Goal: Task Accomplishment & Management: Manage account settings

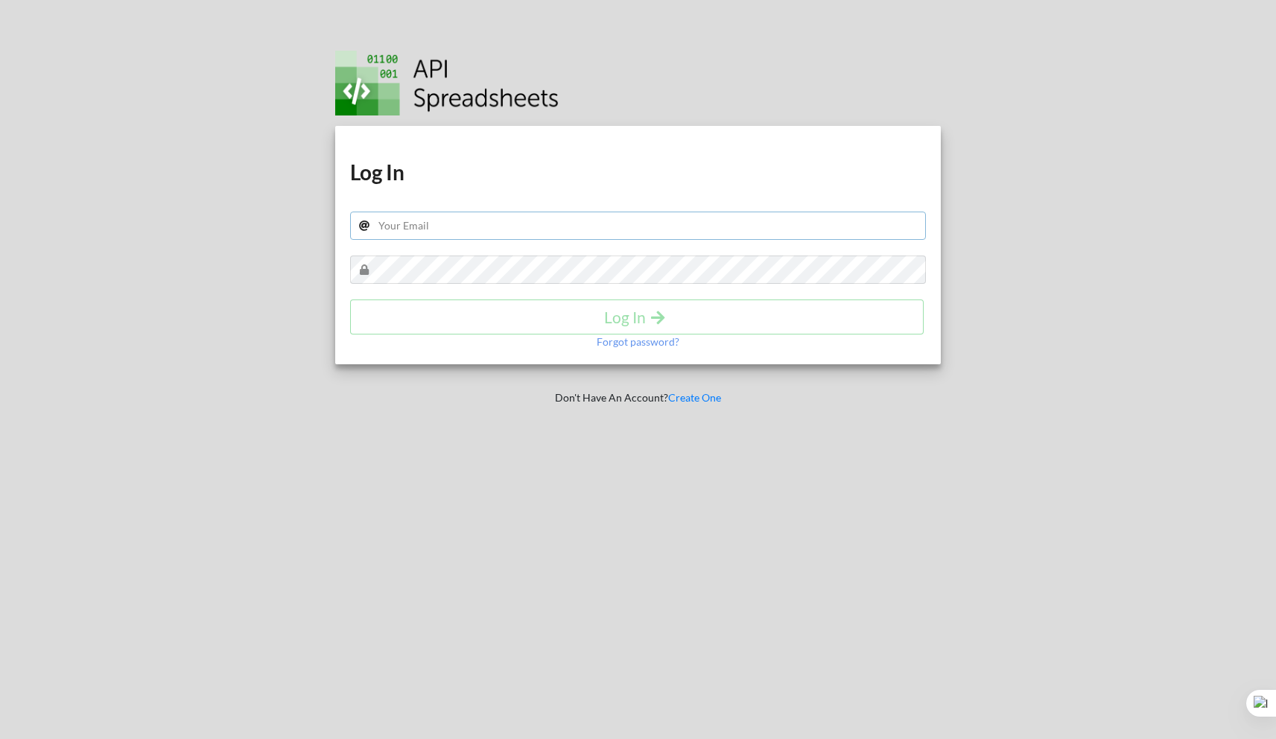
click at [594, 233] on input "text" at bounding box center [638, 225] width 576 height 28
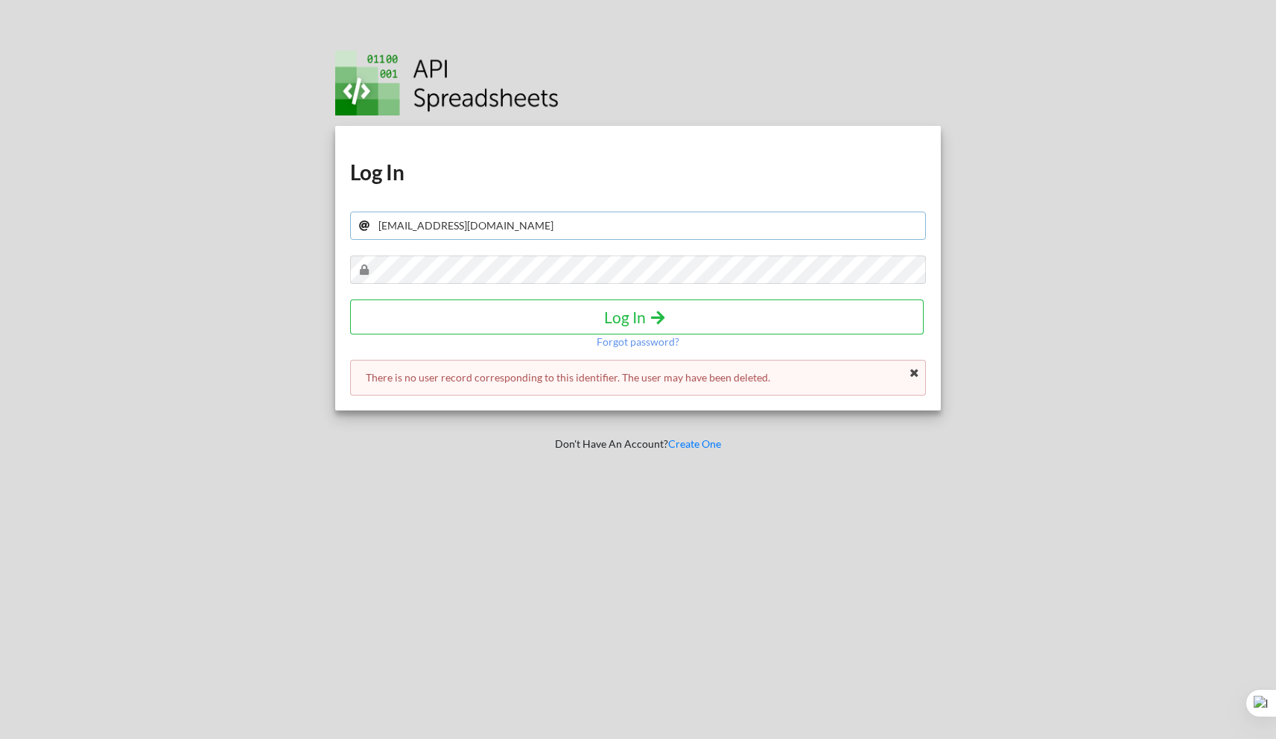
drag, startPoint x: 512, startPoint y: 232, endPoint x: 350, endPoint y: 220, distance: 162.0
click at [350, 220] on input "menchhub@gmail.com" at bounding box center [638, 225] width 576 height 28
click at [612, 315] on h4 "Log In" at bounding box center [637, 317] width 542 height 19
drag, startPoint x: 502, startPoint y: 225, endPoint x: 375, endPoint y: 226, distance: 127.3
click at [375, 226] on input "support@menchhub.com" at bounding box center [638, 225] width 576 height 28
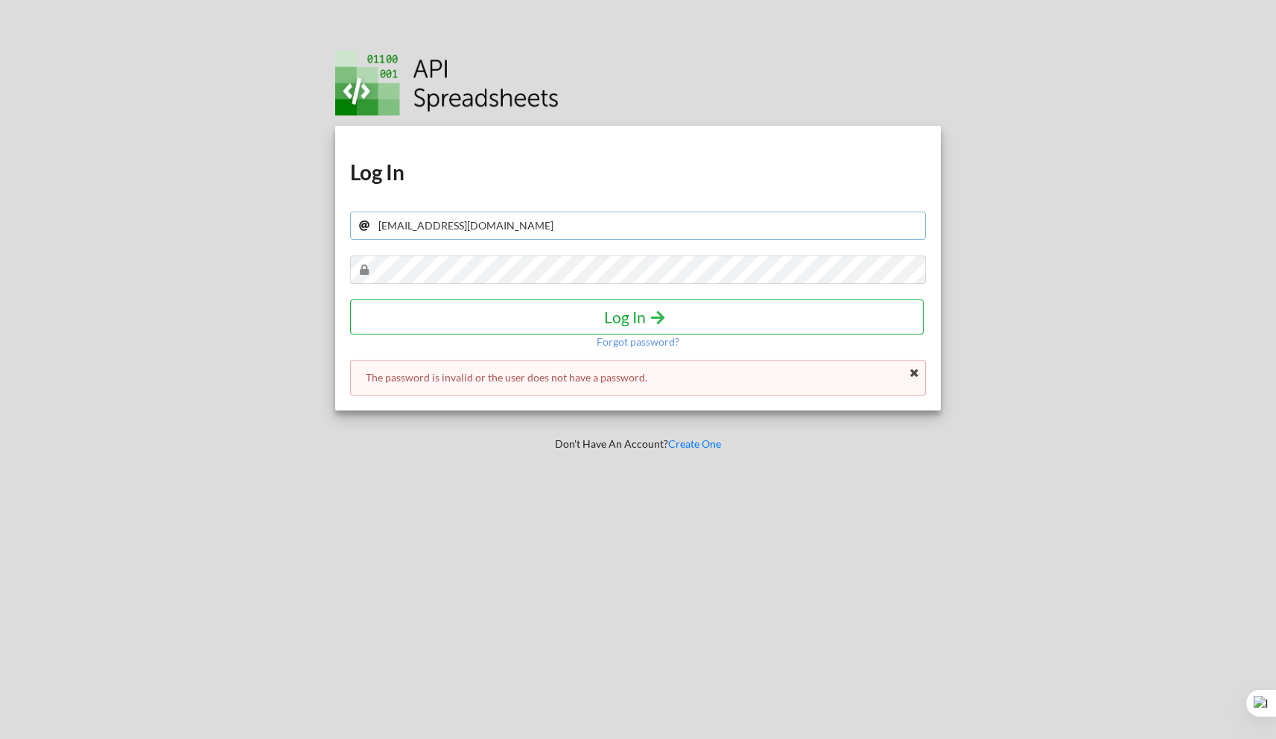
type input "lexicon200841@gmail.com"
click at [624, 322] on h4 "Log In" at bounding box center [637, 317] width 542 height 19
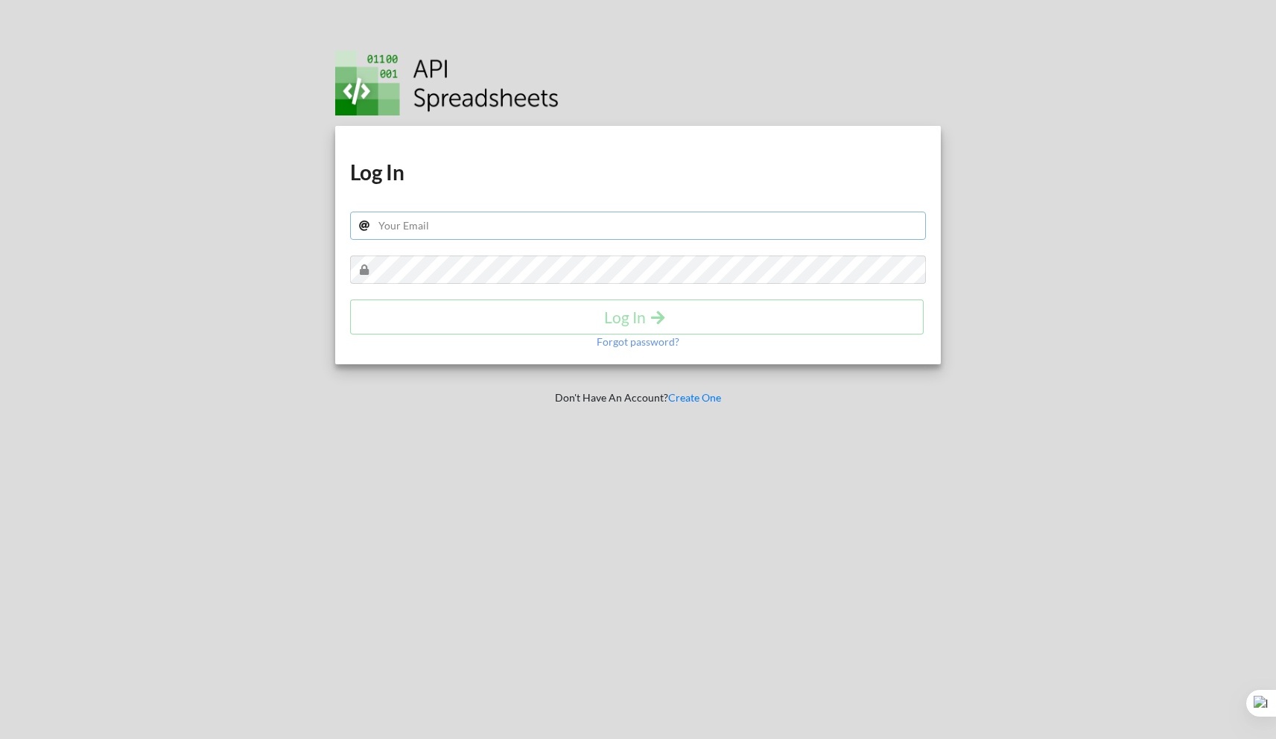
click at [589, 226] on input "text" at bounding box center [638, 225] width 576 height 28
type input "lexicon200841@gmail.com"
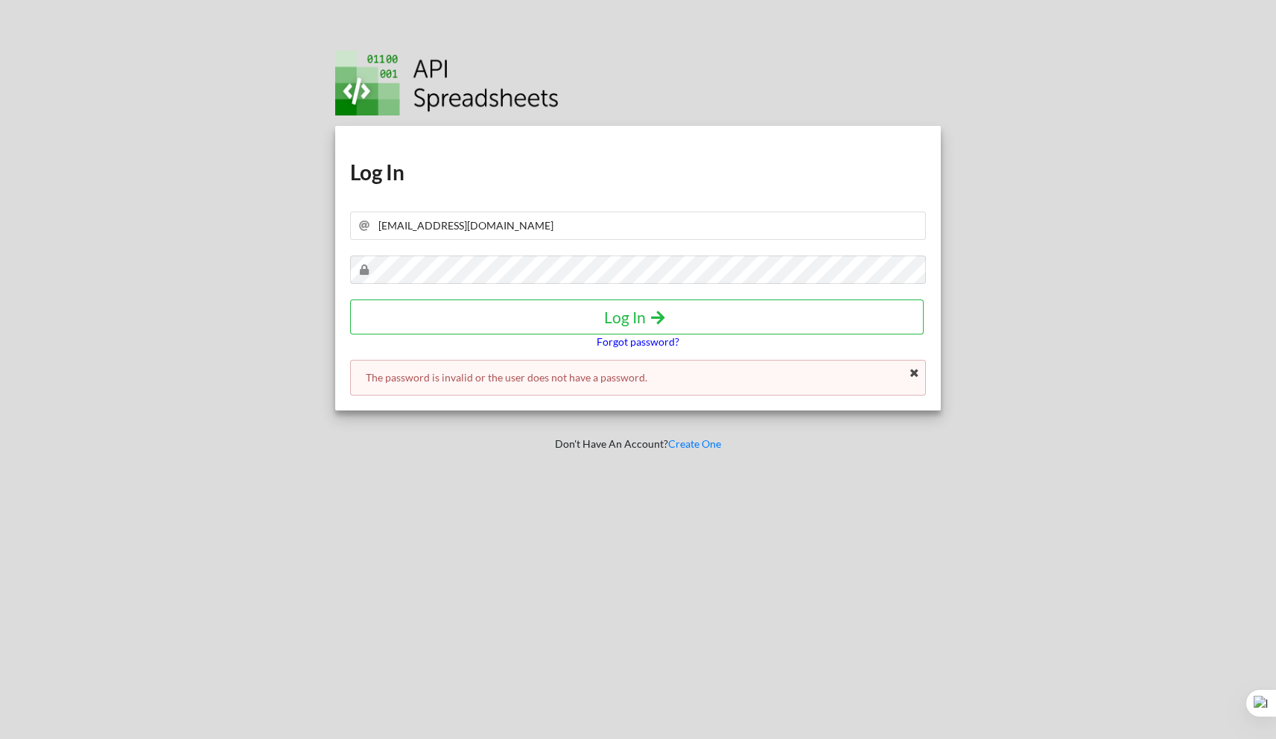
click at [617, 341] on p "Forgot password?" at bounding box center [637, 341] width 83 height 15
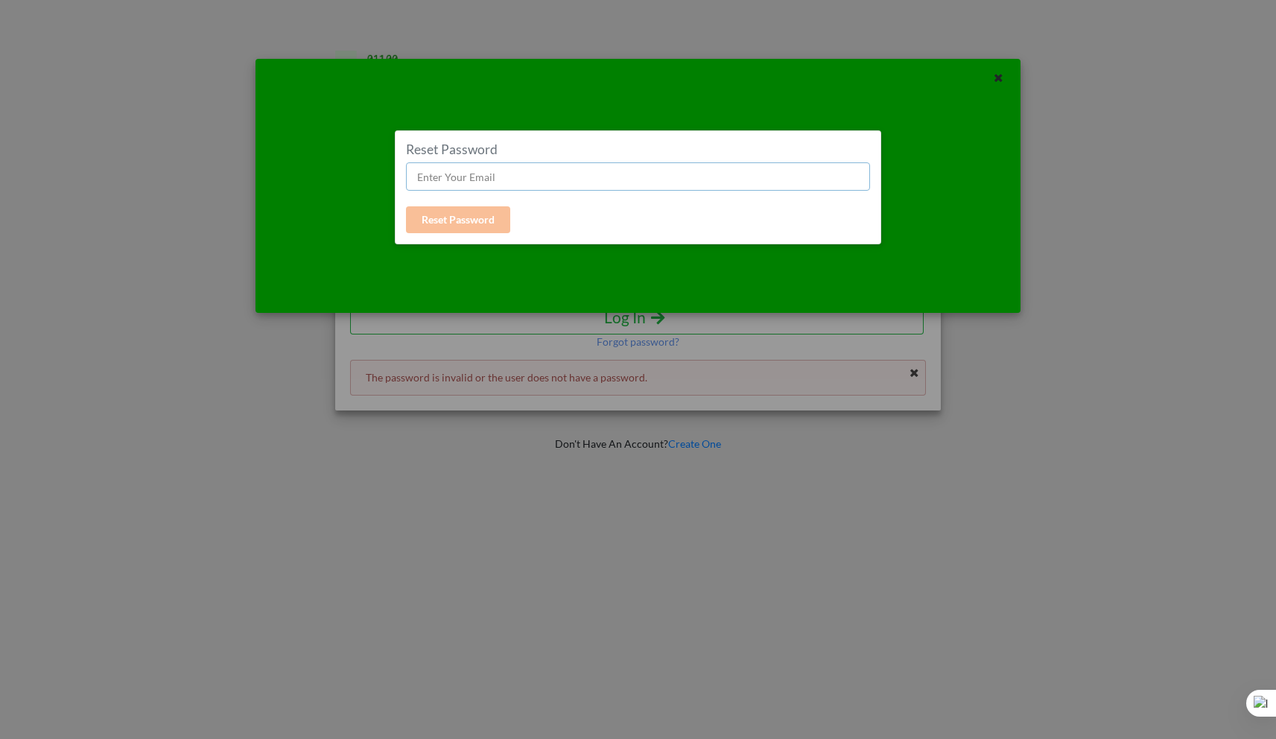
click at [508, 179] on input "text" at bounding box center [638, 176] width 465 height 28
type input "lexicon200841@gmail.com"
click at [477, 217] on button "Reset Password" at bounding box center [458, 219] width 104 height 27
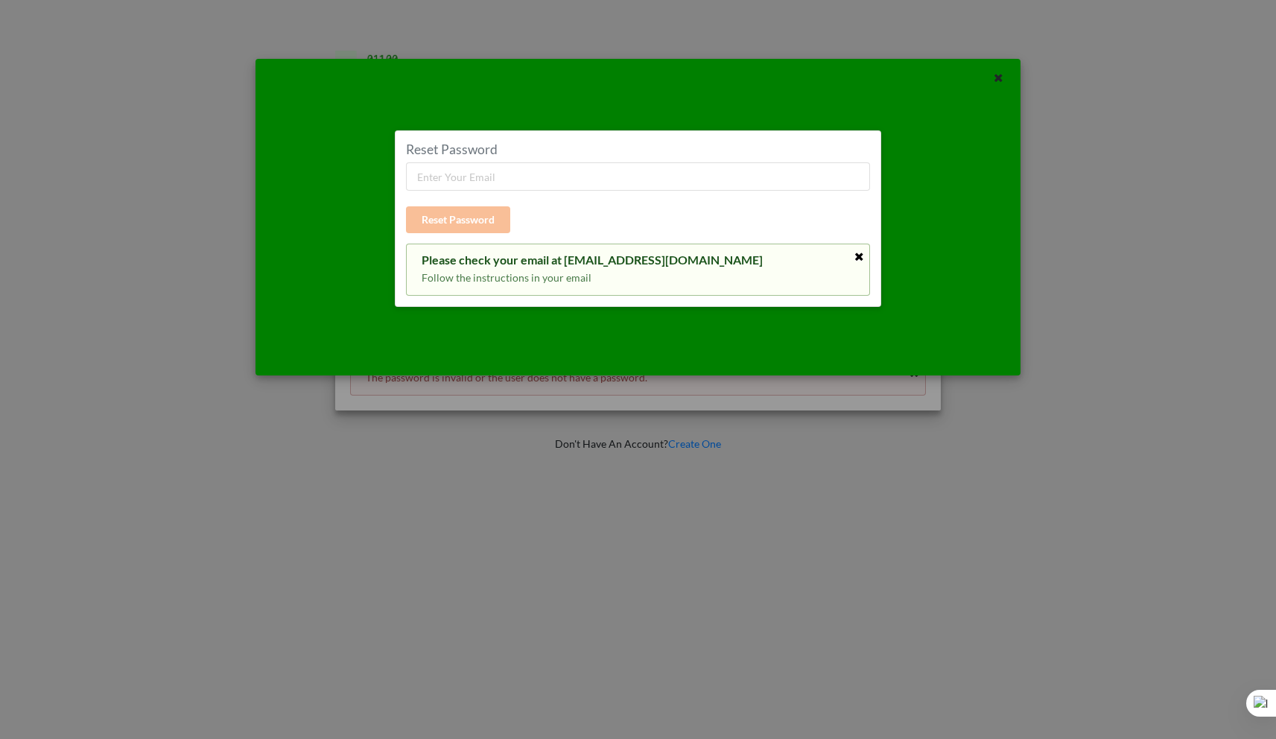
click at [857, 255] on icon at bounding box center [859, 257] width 13 height 10
